Goal: Task Accomplishment & Management: Use online tool/utility

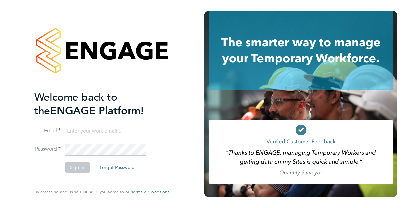
type input "[PERSON_NAME][EMAIL_ADDRESS][PERSON_NAME][DOMAIN_NAME]"
click at [161, 160] on li "Password" at bounding box center [98, 153] width 129 height 18
click at [78, 166] on button "Sign In" at bounding box center [77, 167] width 25 height 11
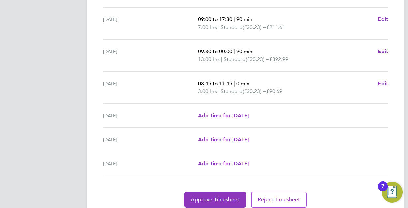
scroll to position [265, 0]
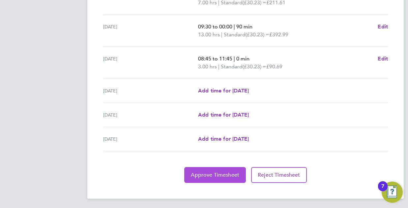
click at [207, 174] on span "Approve Timesheet" at bounding box center [215, 174] width 48 height 7
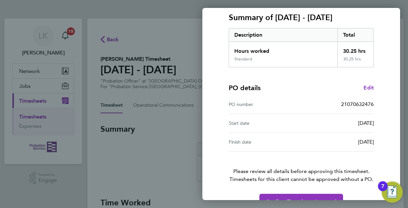
scroll to position [107, 0]
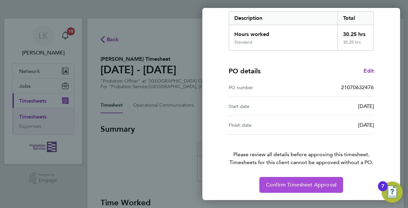
click at [285, 185] on span "Confirm Timesheet Approval" at bounding box center [301, 184] width 71 height 7
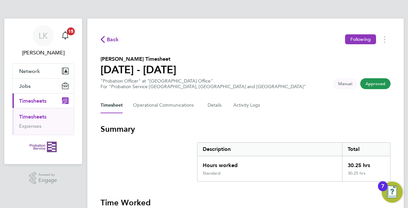
click at [34, 116] on link "Timesheets" at bounding box center [32, 116] width 27 height 6
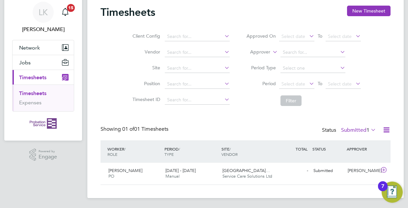
scroll to position [24, 0]
click at [145, 170] on div "Alisa Odusanya PO 22 - 28 Sep 2025" at bounding box center [134, 173] width 57 height 16
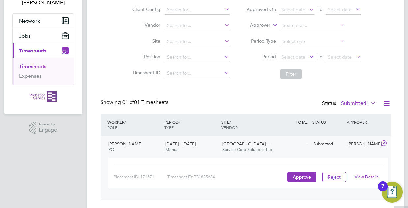
scroll to position [65, 0]
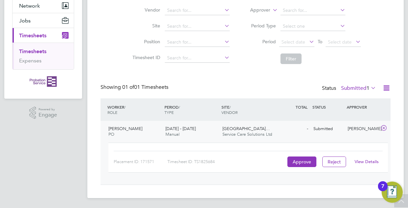
click at [367, 160] on link "View Details" at bounding box center [367, 161] width 24 height 6
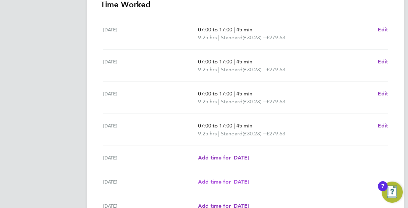
scroll to position [265, 0]
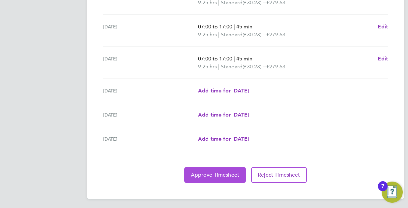
click at [210, 174] on span "Approve Timesheet" at bounding box center [215, 174] width 48 height 7
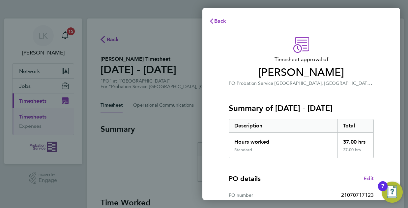
scroll to position [107, 0]
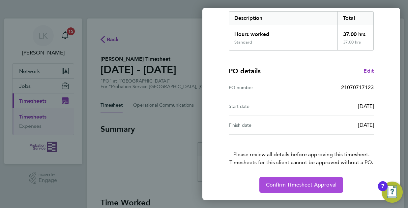
click at [281, 183] on span "Confirm Timesheet Approval" at bounding box center [301, 184] width 71 height 7
